Goal: Task Accomplishment & Management: Manage account settings

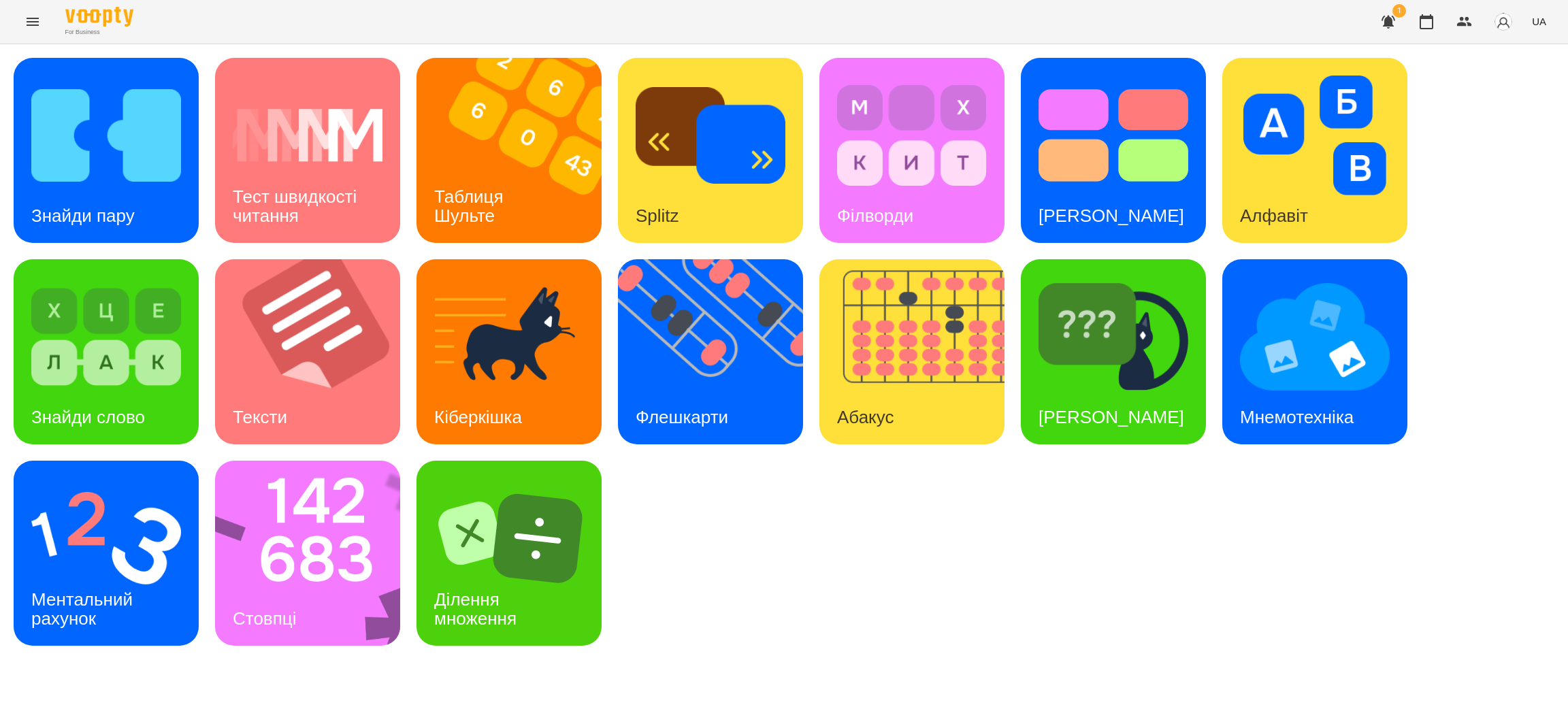
click at [32, 20] on icon "Menu" at bounding box center [33, 22] width 17 height 17
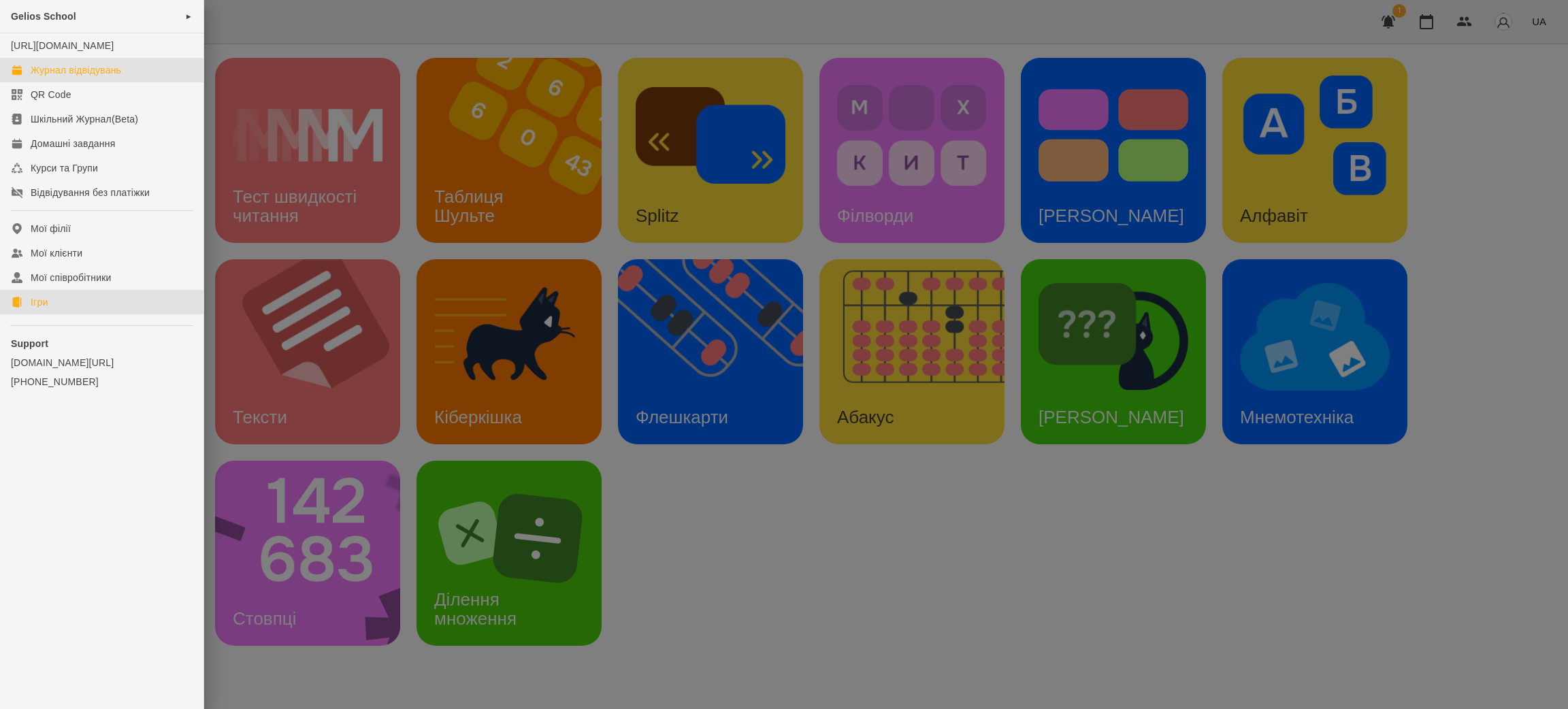
click at [111, 77] on div "Журнал відвідувань" at bounding box center [75, 69] width 90 height 13
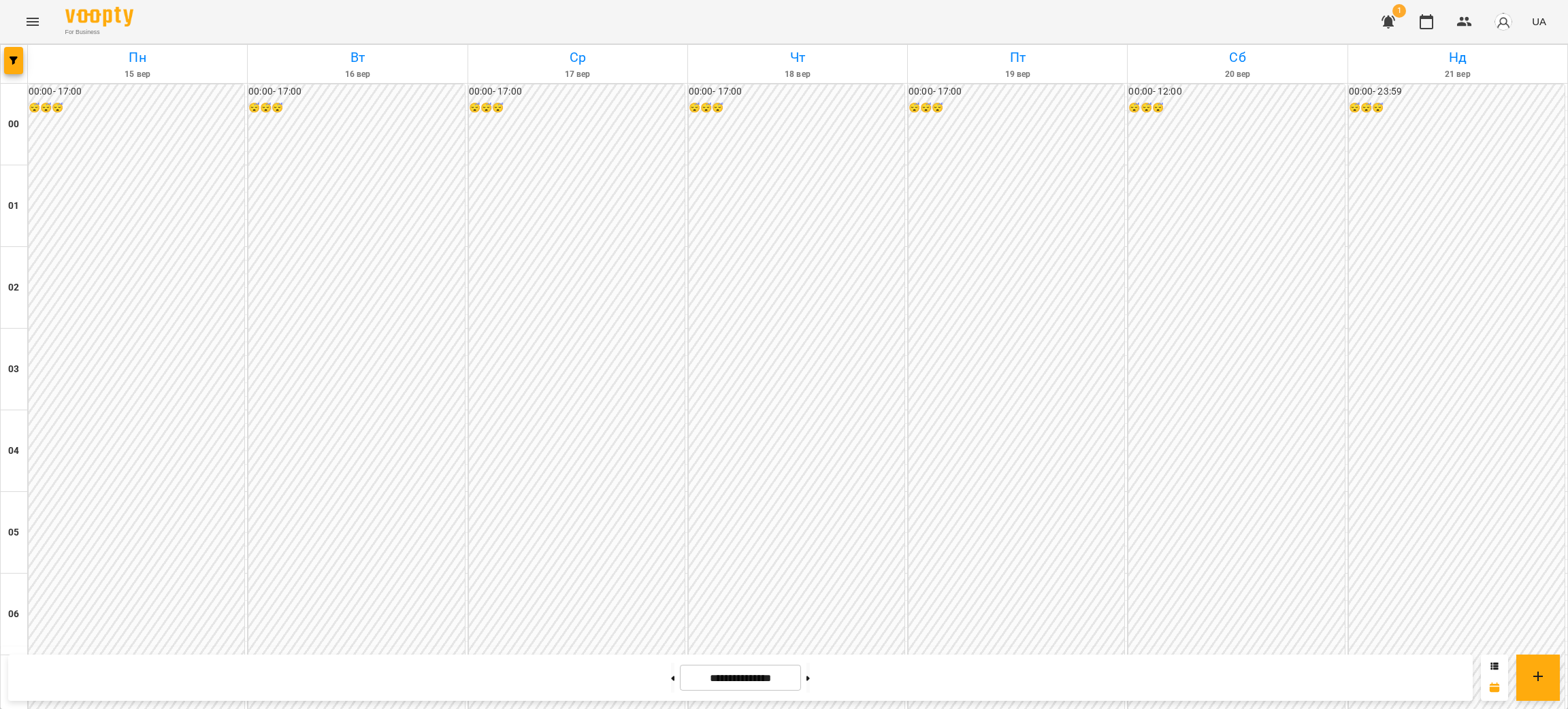
scroll to position [1010, 0]
click at [810, 679] on icon at bounding box center [808, 678] width 3 height 5
type input "**********"
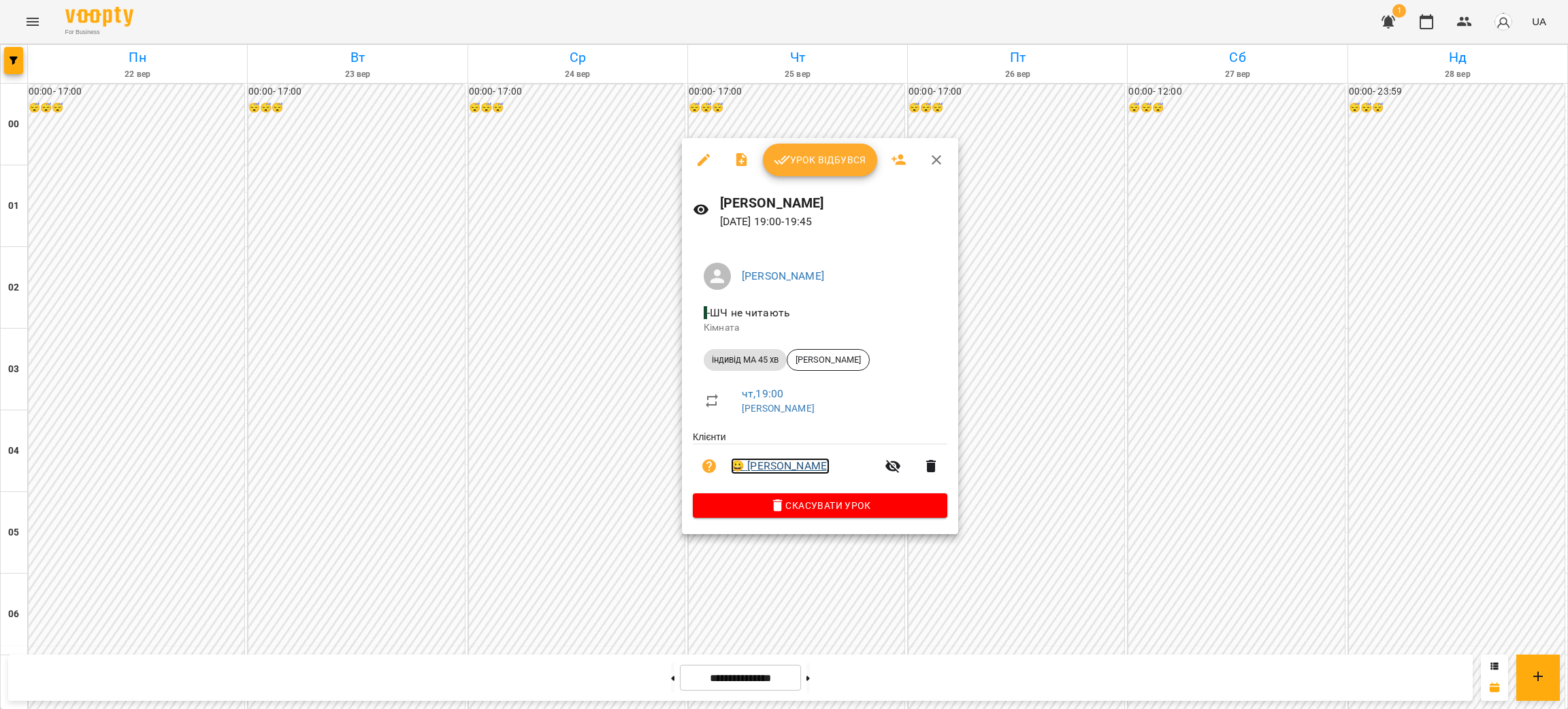
click at [805, 466] on link "😀 [PERSON_NAME]" at bounding box center [779, 467] width 98 height 17
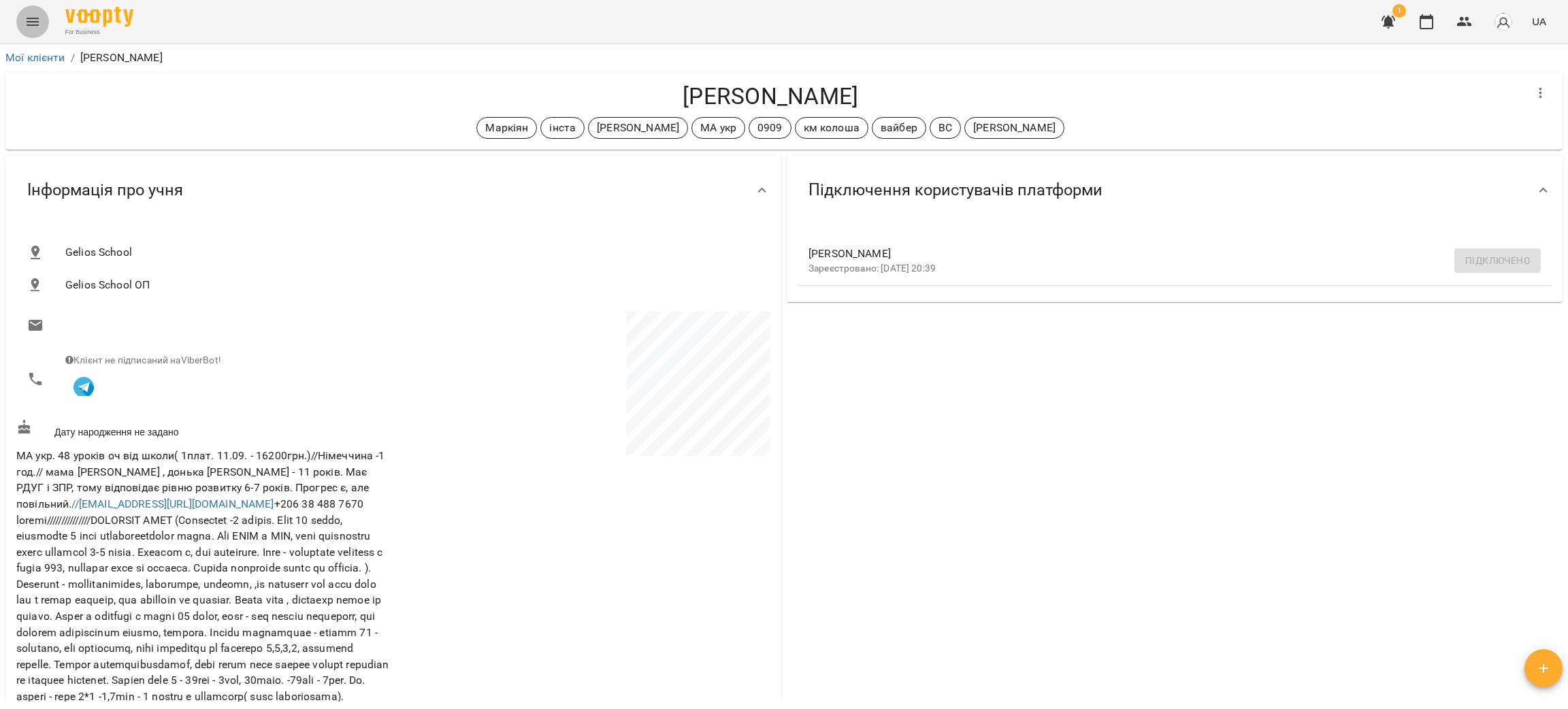
click at [32, 18] on icon "Menu" at bounding box center [32, 22] width 12 height 8
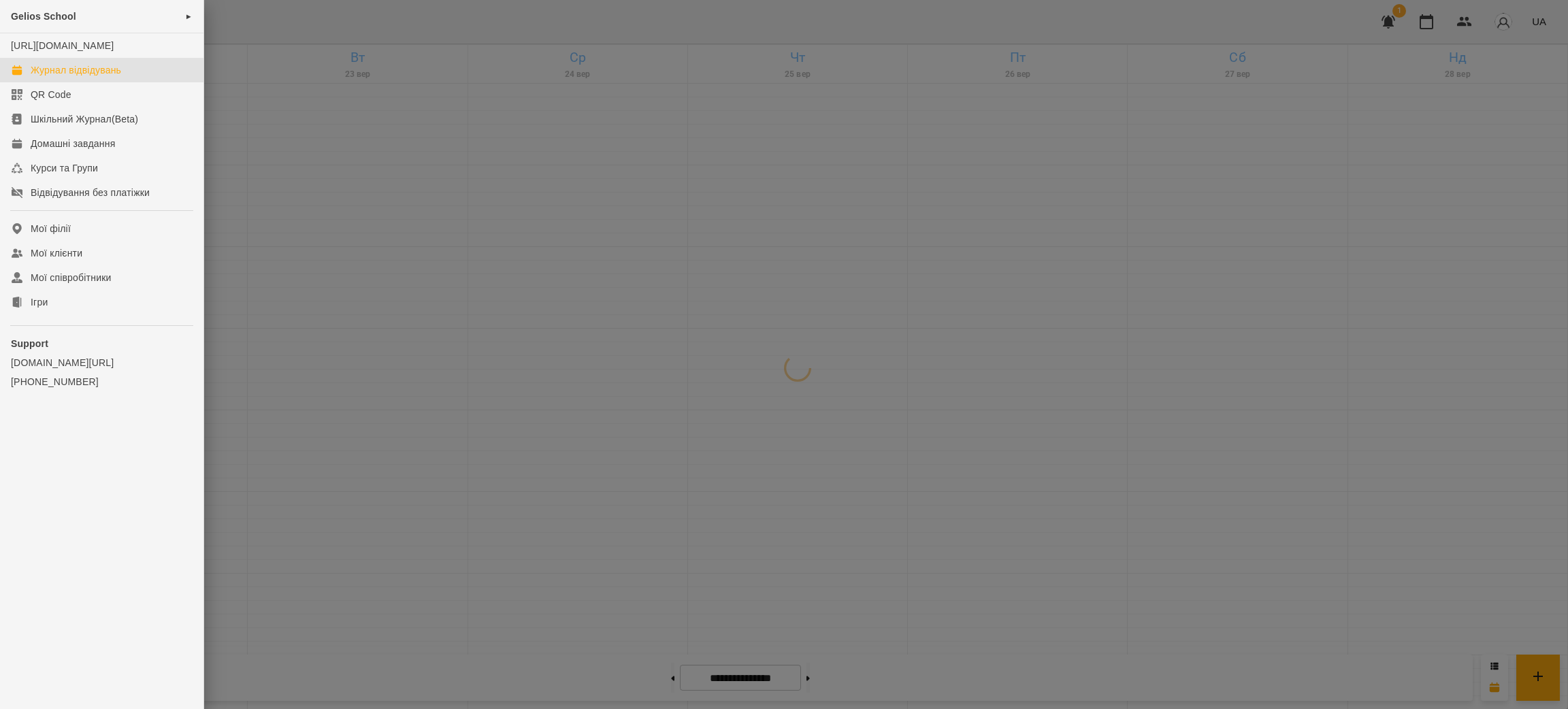
click at [480, 196] on div at bounding box center [784, 354] width 1568 height 709
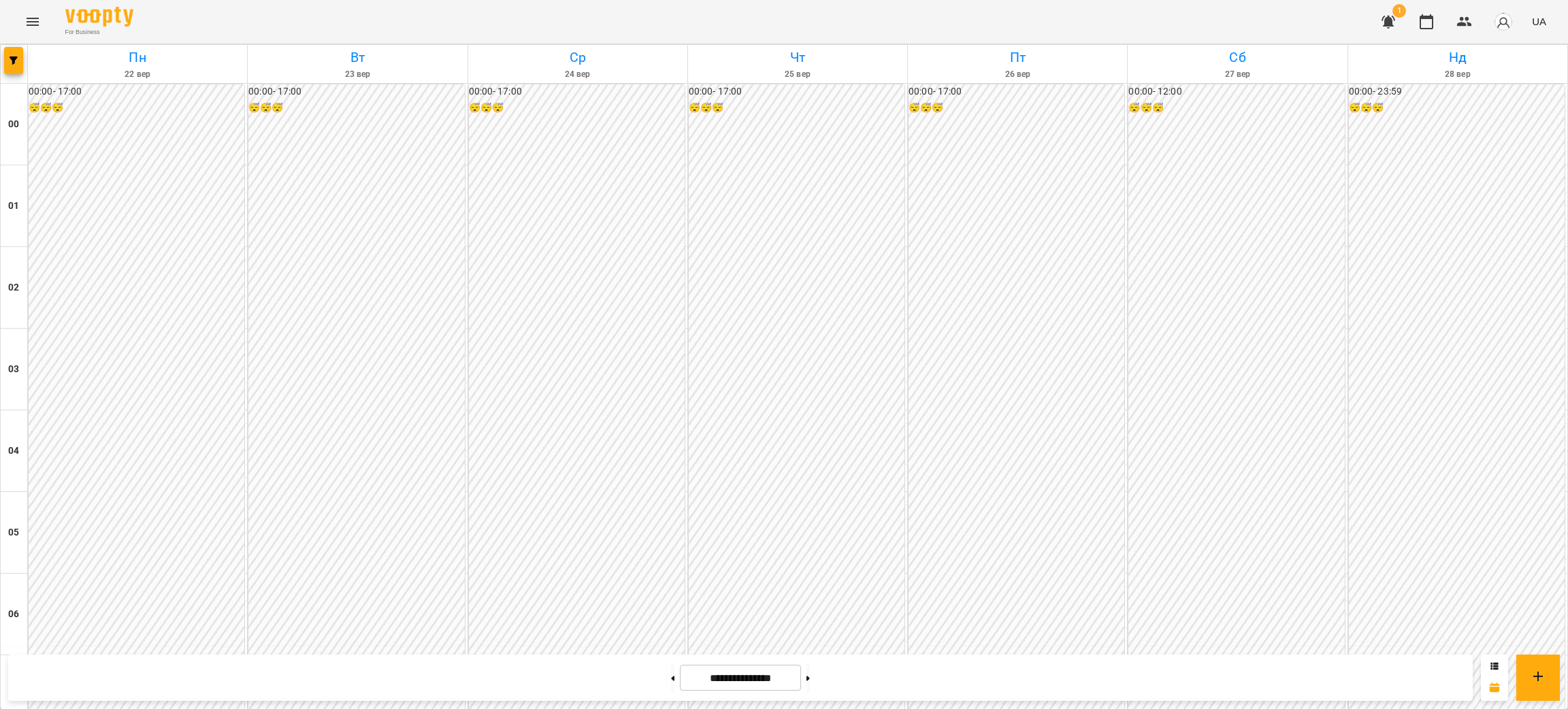
scroll to position [817, 0]
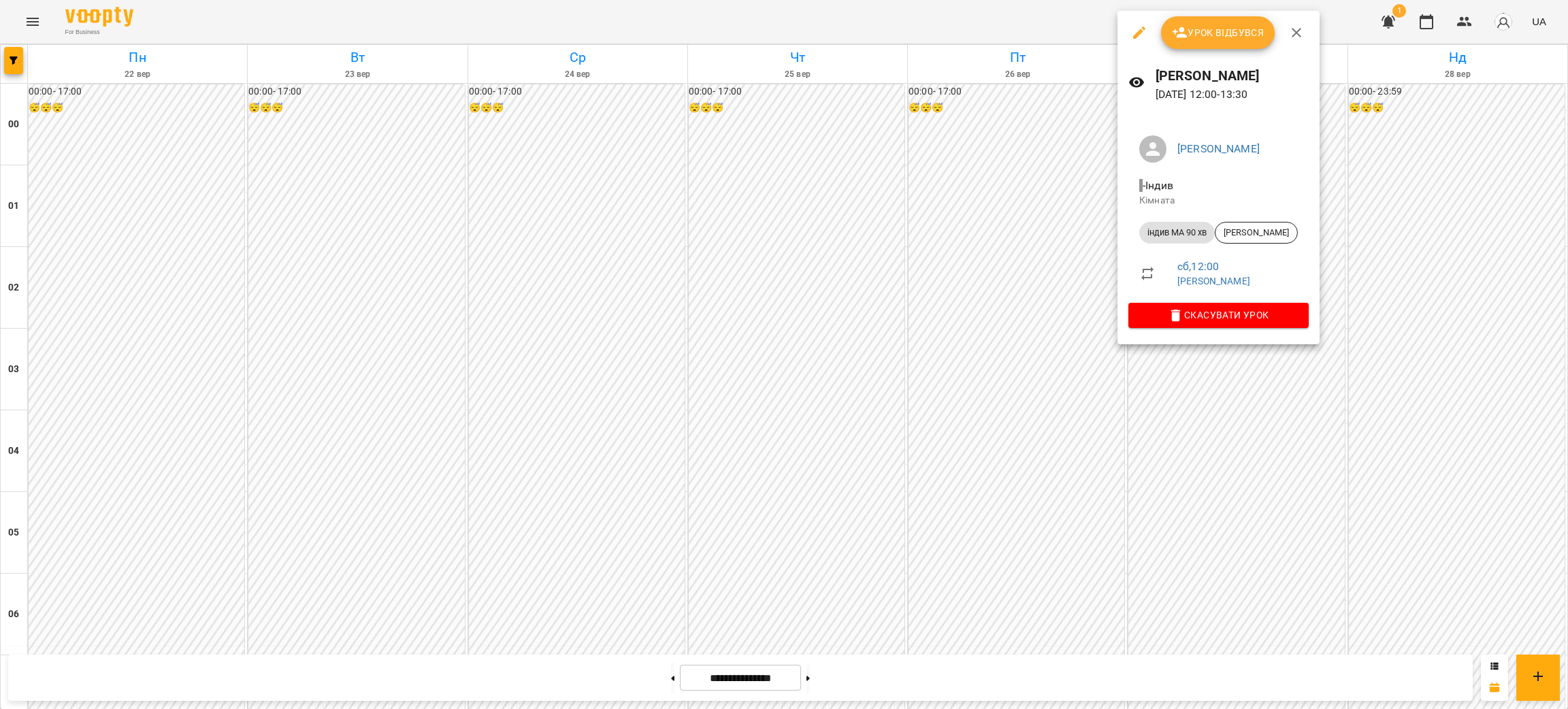
click at [1038, 264] on div at bounding box center [784, 354] width 1568 height 709
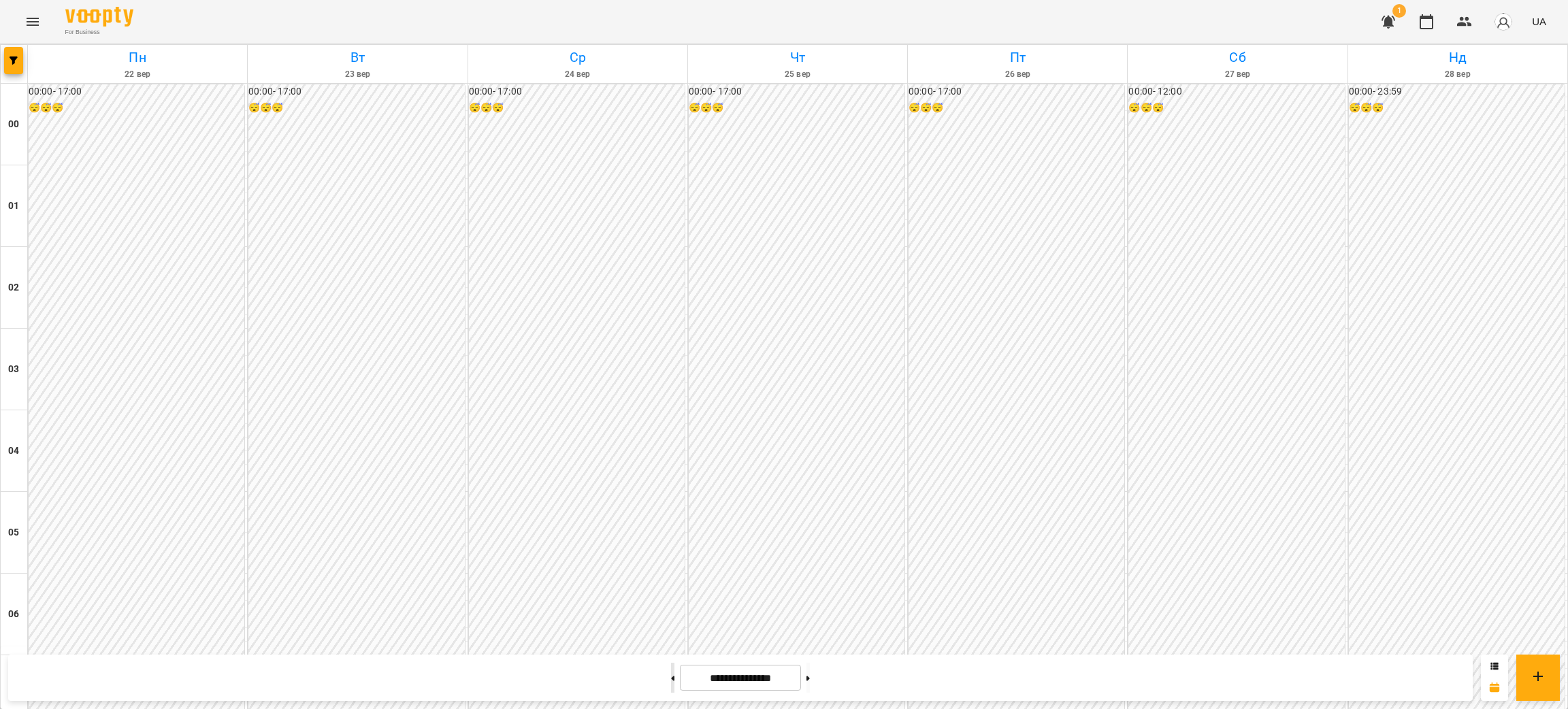
click at [671, 682] on button at bounding box center [673, 678] width 3 height 30
type input "**********"
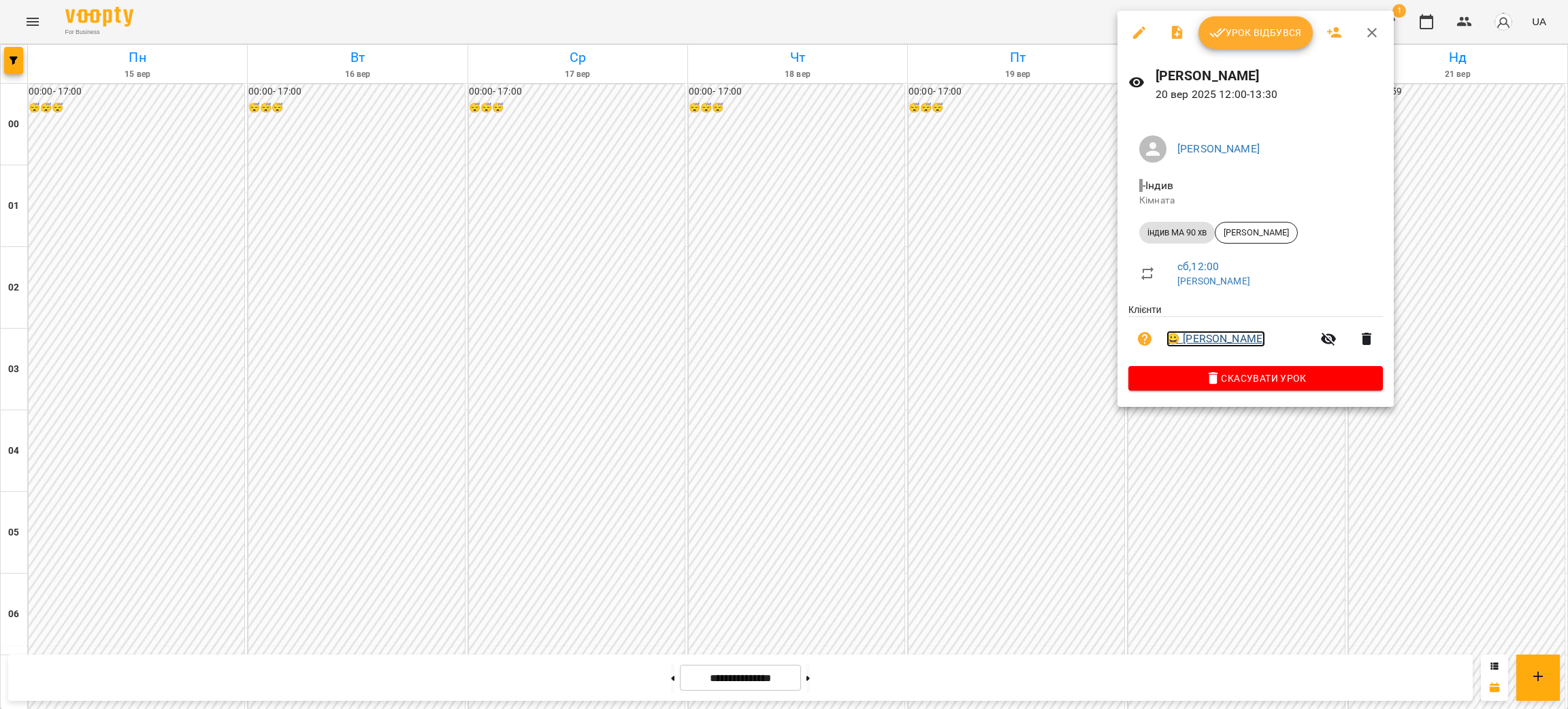
click at [1234, 340] on link "😀 [PERSON_NAME]" at bounding box center [1216, 339] width 98 height 17
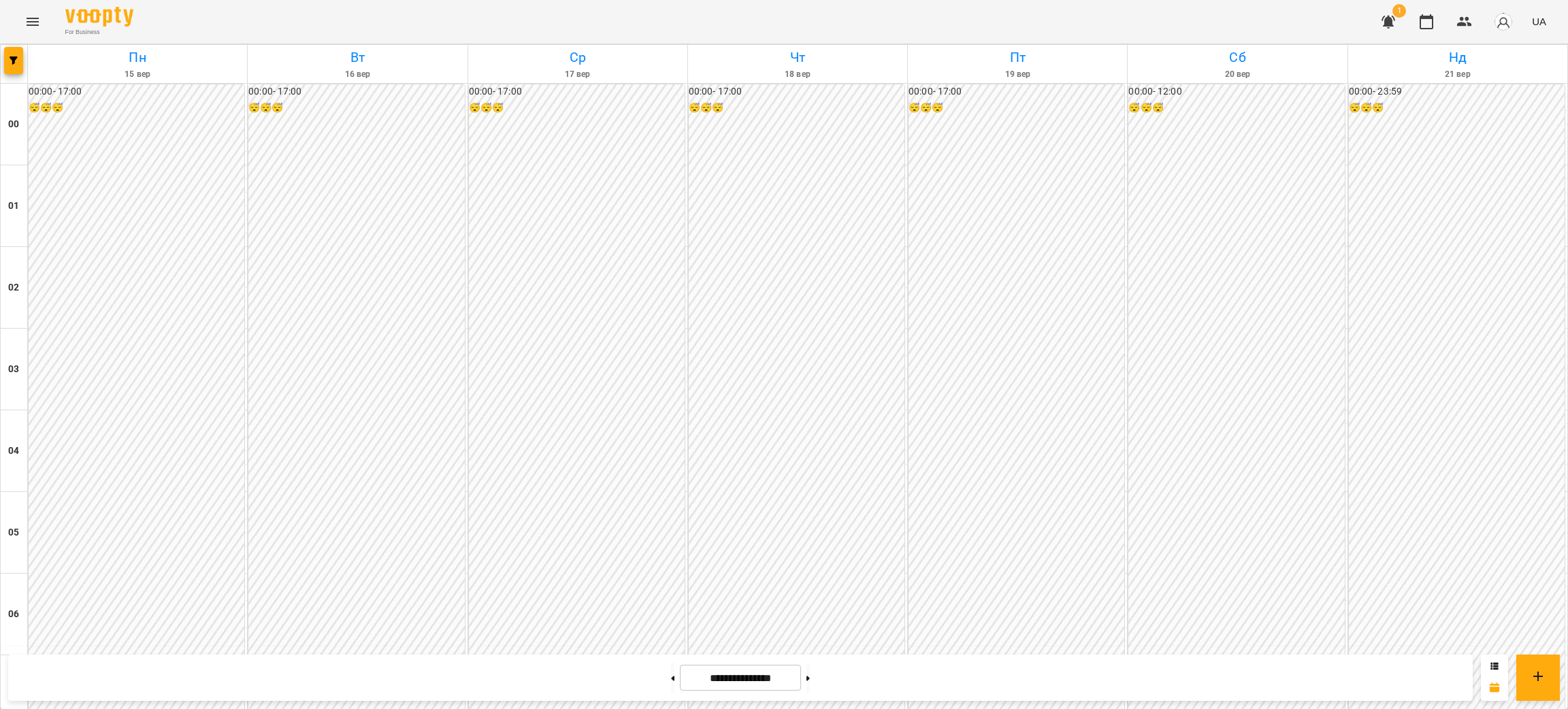
scroll to position [1020, 0]
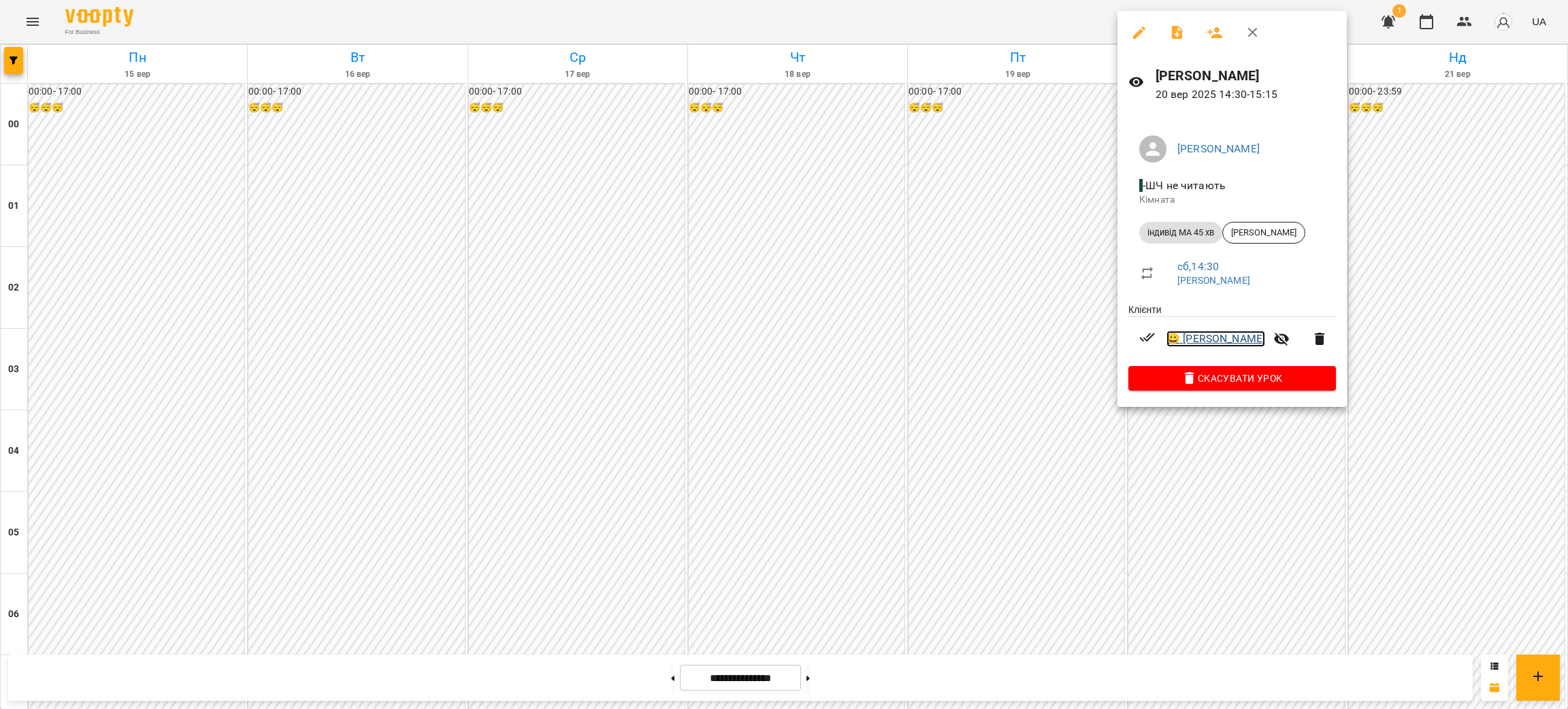
click at [1206, 336] on link "😀 [PERSON_NAME]" at bounding box center [1216, 339] width 98 height 17
